Goal: Transaction & Acquisition: Book appointment/travel/reservation

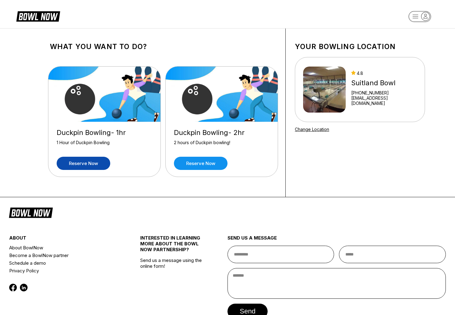
click at [86, 165] on link "Reserve now" at bounding box center [84, 163] width 54 height 13
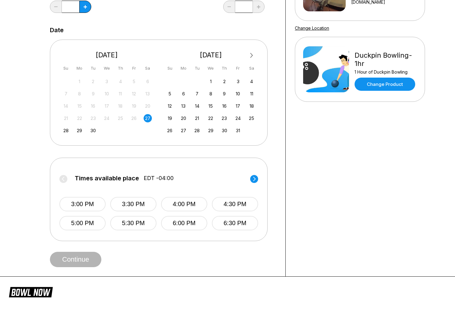
scroll to position [99, 0]
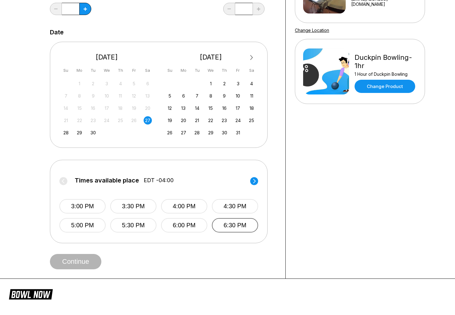
click at [230, 226] on button "6:30 PM" at bounding box center [235, 225] width 46 height 14
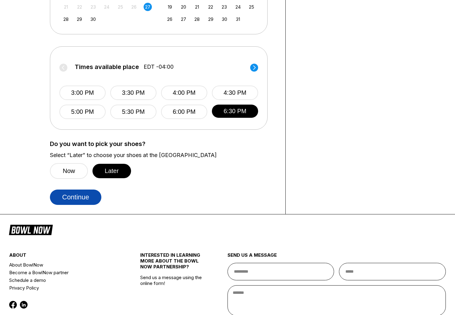
scroll to position [213, 0]
click at [82, 199] on button "Continue" at bounding box center [75, 196] width 51 height 15
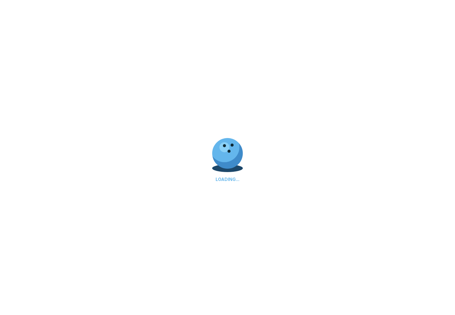
select select "**"
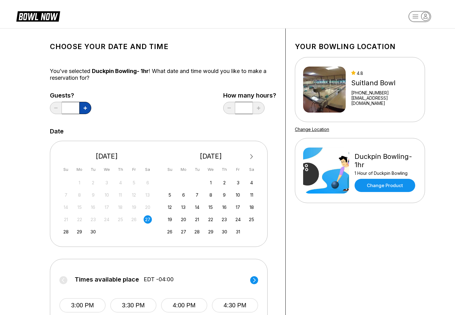
click at [88, 106] on button at bounding box center [85, 108] width 12 height 12
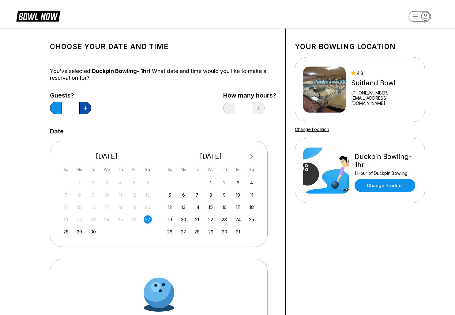
click at [88, 106] on button at bounding box center [85, 108] width 12 height 12
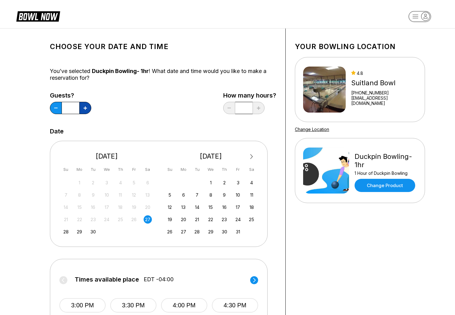
click at [88, 106] on button at bounding box center [85, 108] width 12 height 12
type input "*"
click at [42, 19] on icon at bounding box center [42, 16] width 15 height 7
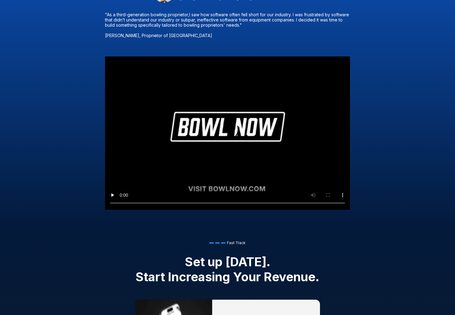
scroll to position [445, 0]
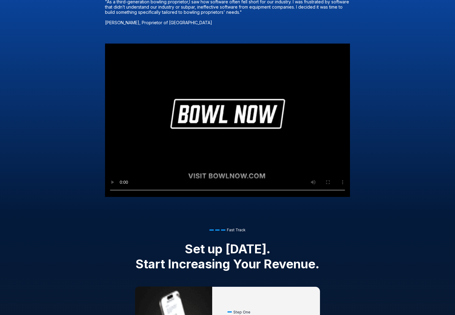
click at [224, 121] on video "Your browser does not support the video tag." at bounding box center [227, 120] width 245 height 153
click at [131, 175] on video "Your browser does not support the video tag." at bounding box center [227, 120] width 245 height 153
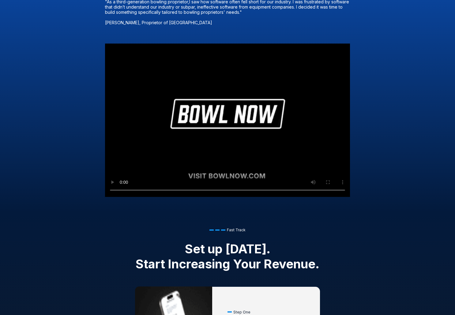
click at [131, 175] on video "Your browser does not support the video tag." at bounding box center [227, 120] width 245 height 153
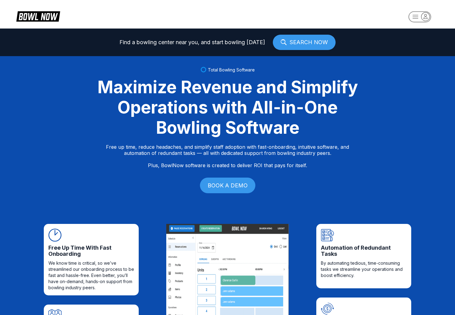
scroll to position [0, 0]
